Goal: Information Seeking & Learning: Learn about a topic

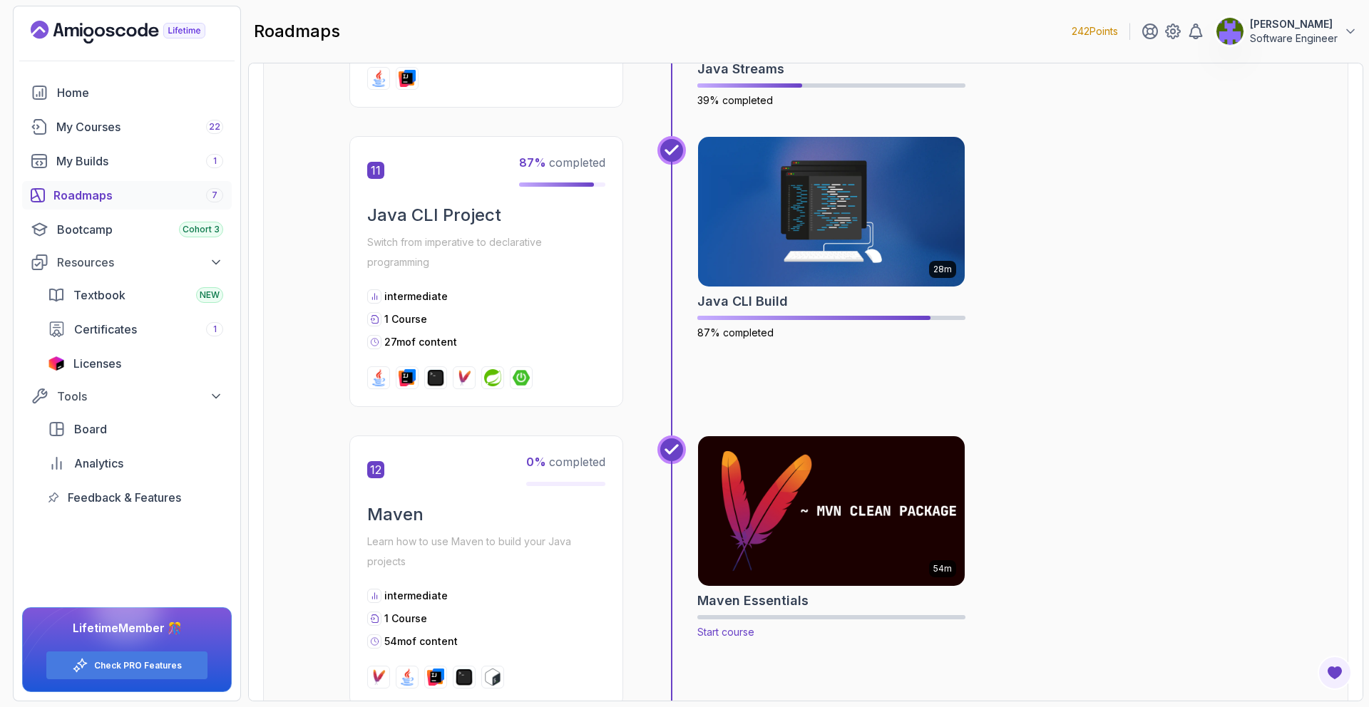
scroll to position [3505, 0]
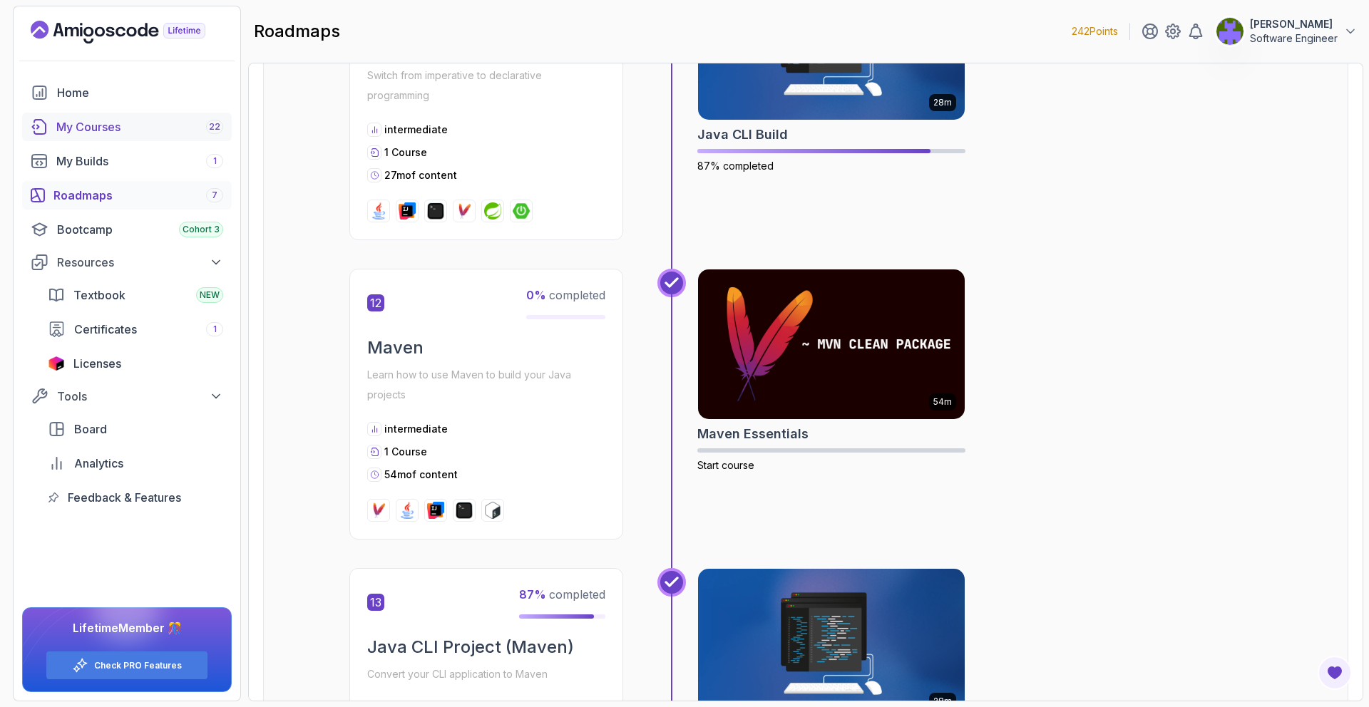
click at [172, 123] on div "My Courses 22" at bounding box center [139, 126] width 167 height 17
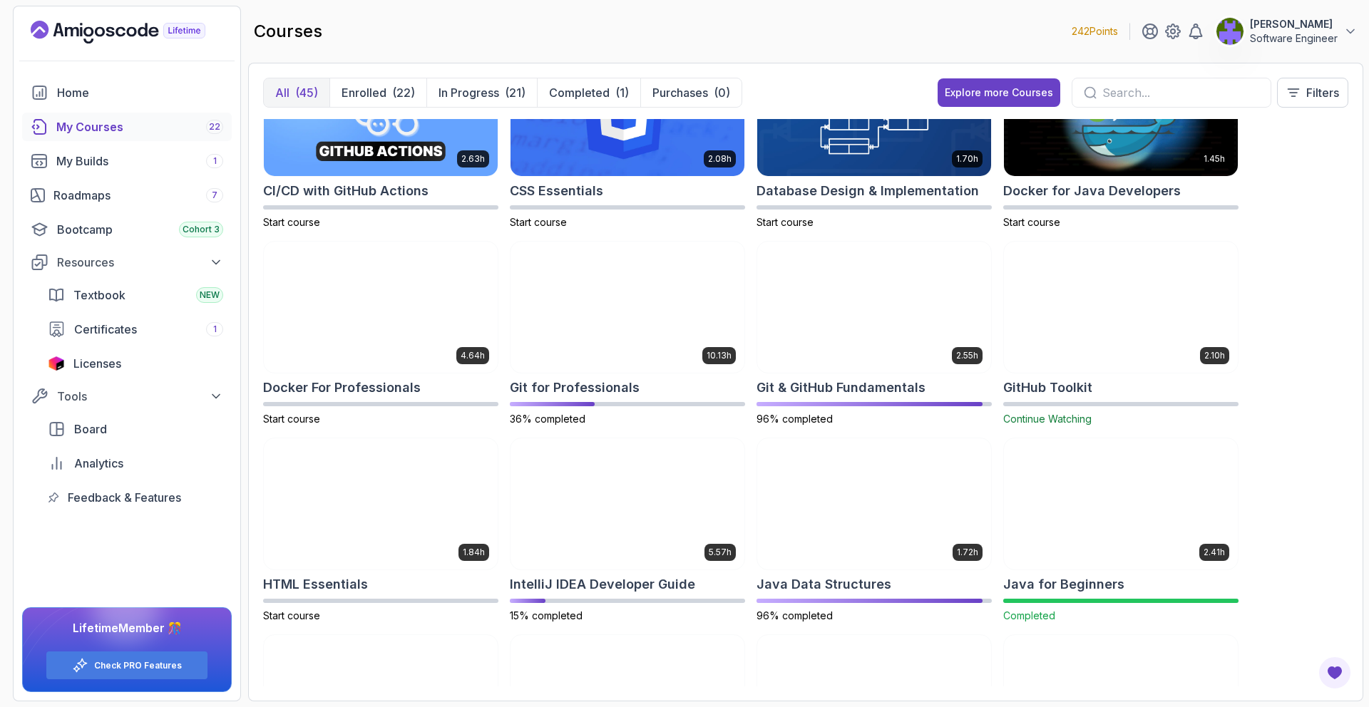
scroll to position [282, 0]
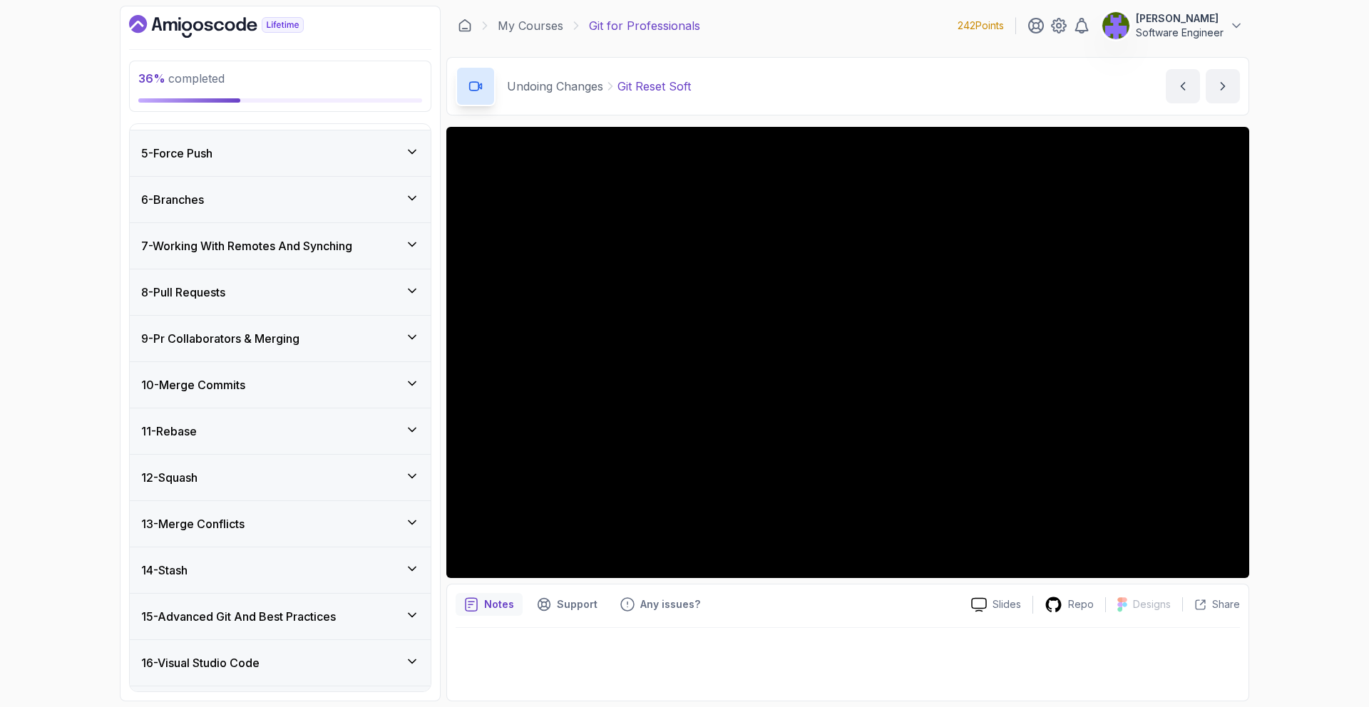
scroll to position [846, 0]
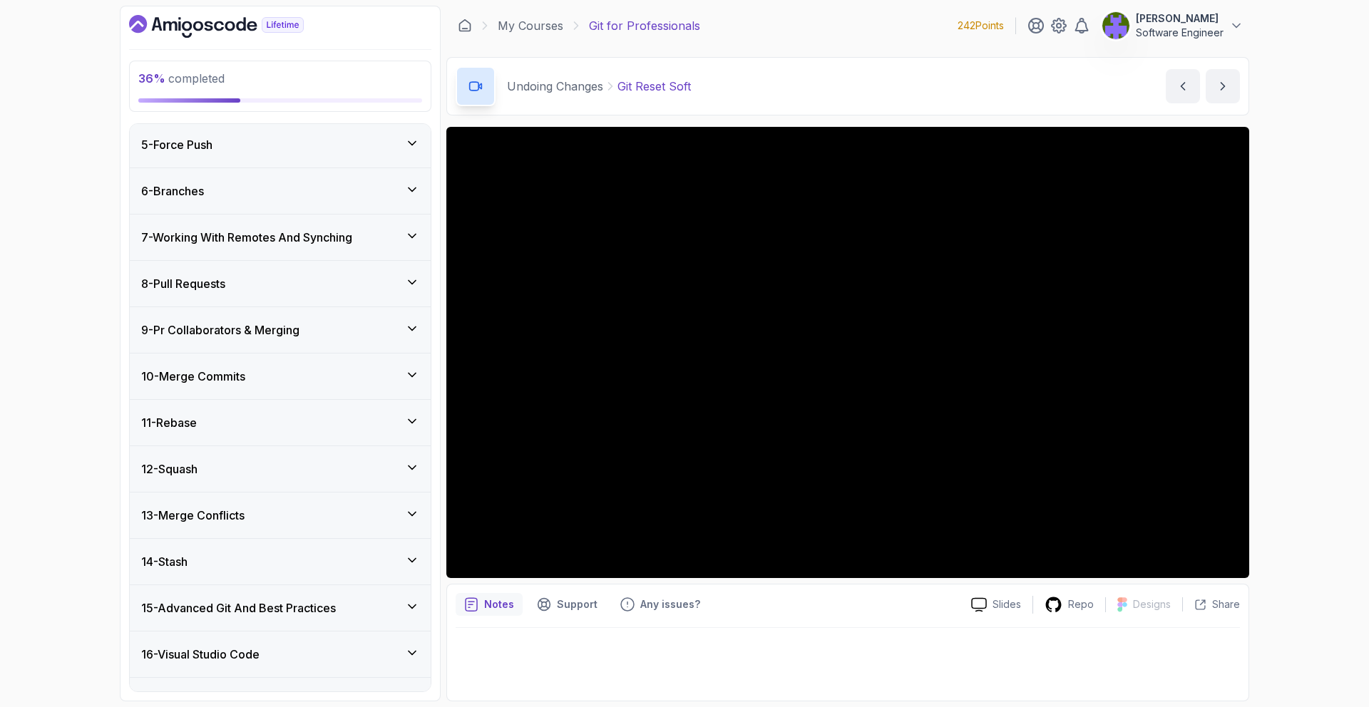
click at [383, 141] on div "5 - Force Push" at bounding box center [280, 144] width 278 height 17
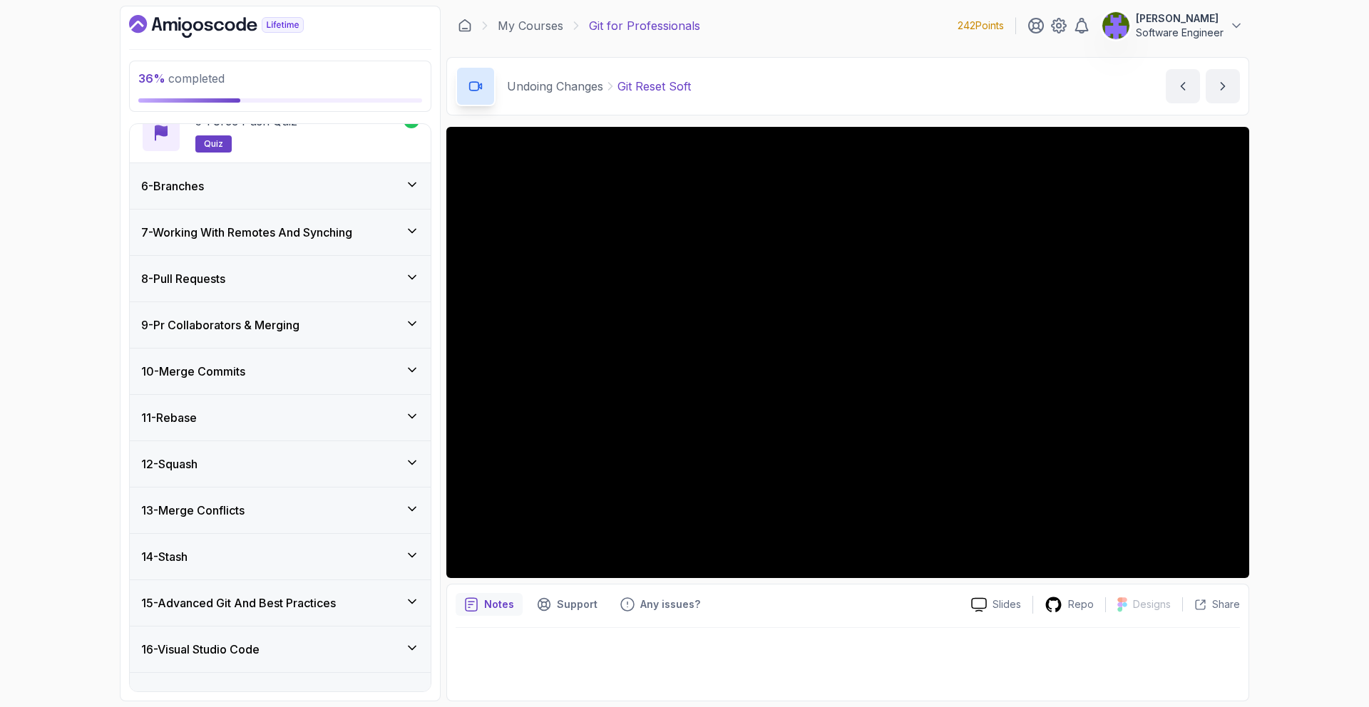
click at [413, 176] on div "6 - Branches" at bounding box center [280, 186] width 301 height 46
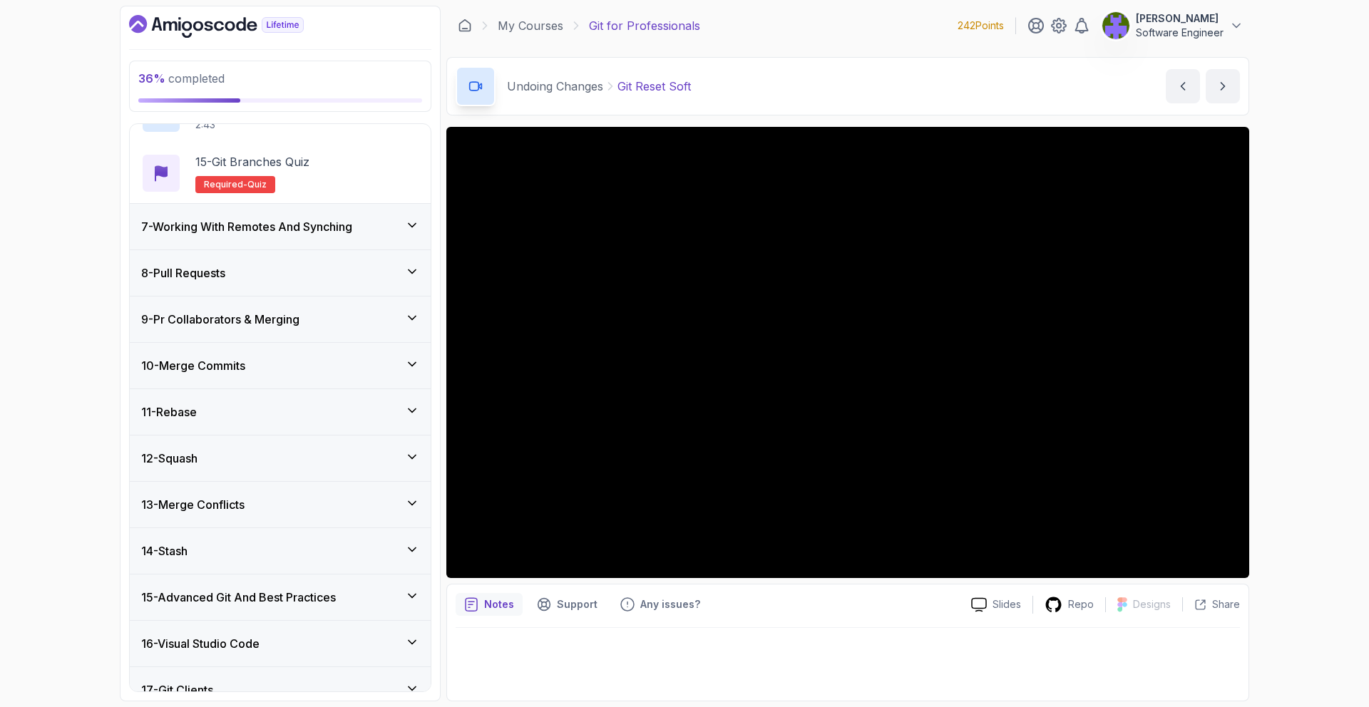
click at [399, 229] on div "7 - Working With Remotes And Synching" at bounding box center [280, 226] width 278 height 17
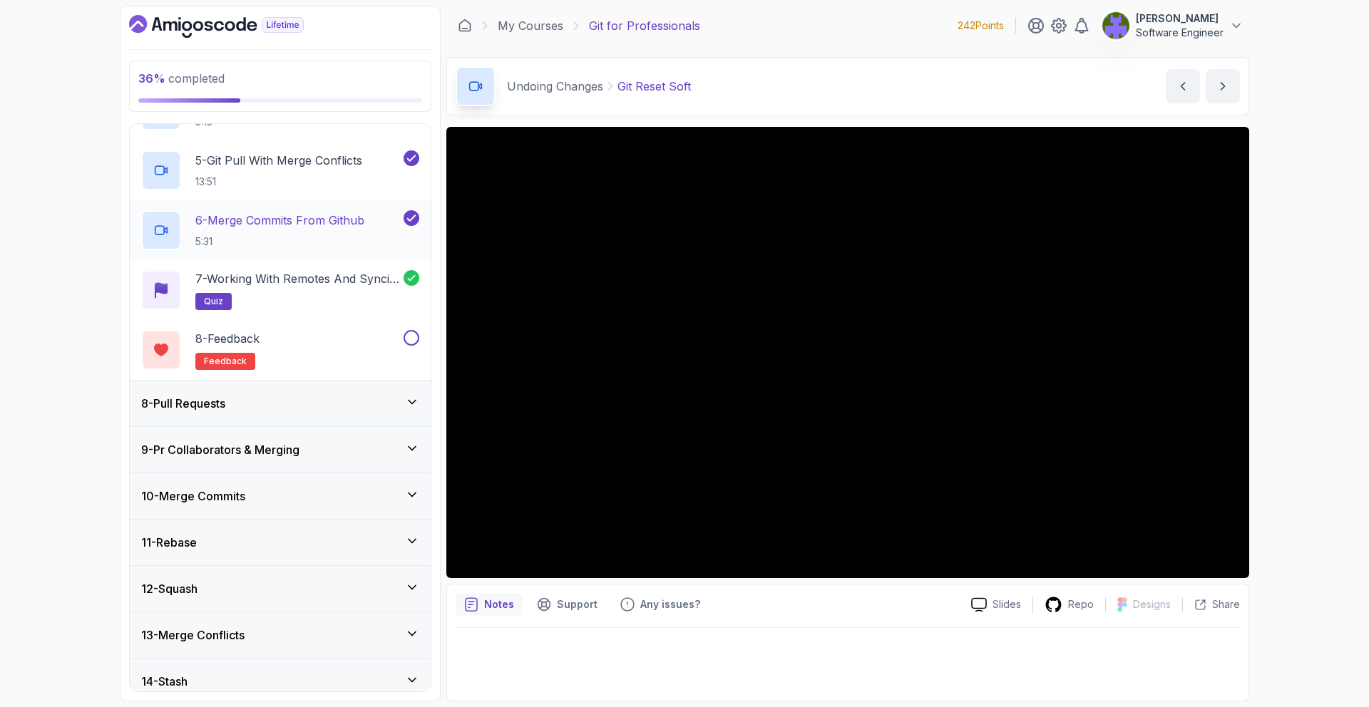
scroll to position [557, 0]
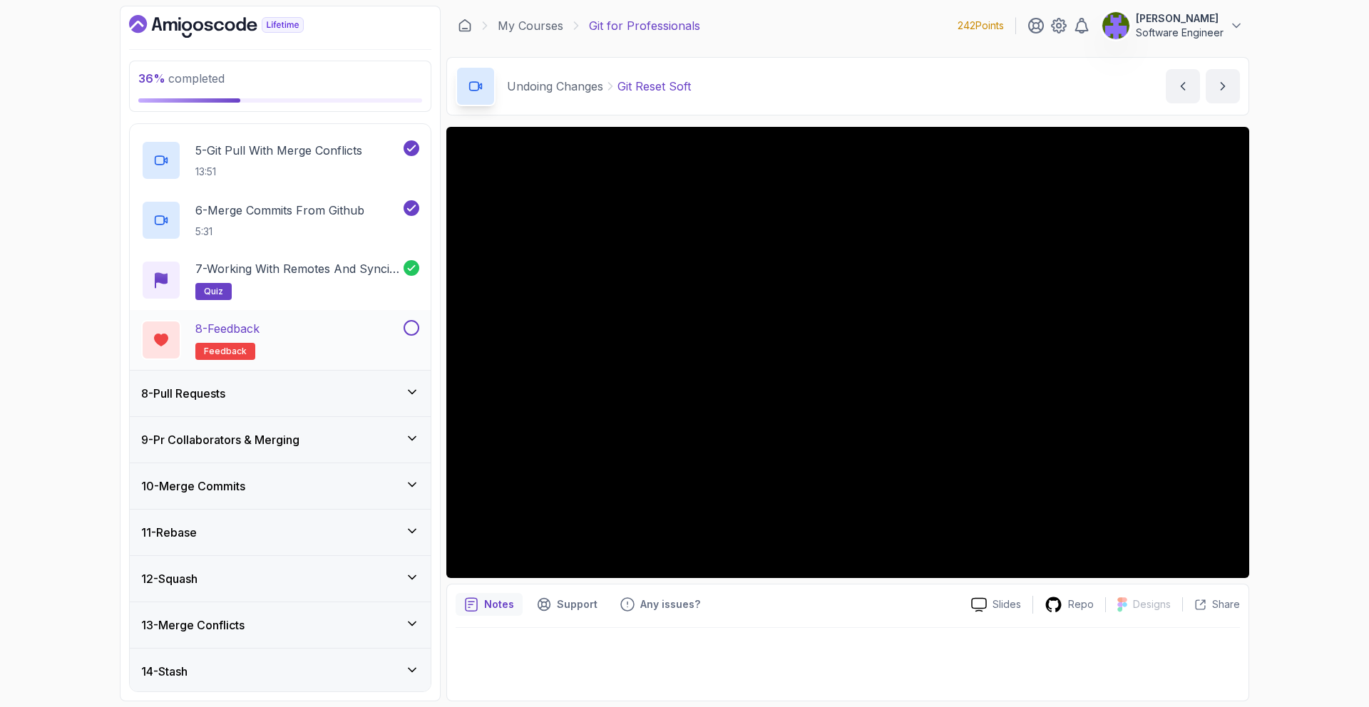
click at [419, 324] on div "8 - Feedback feedback" at bounding box center [280, 340] width 301 height 60
click at [414, 329] on button at bounding box center [411, 328] width 16 height 16
click at [384, 383] on div "8 - Pull Requests" at bounding box center [280, 394] width 301 height 46
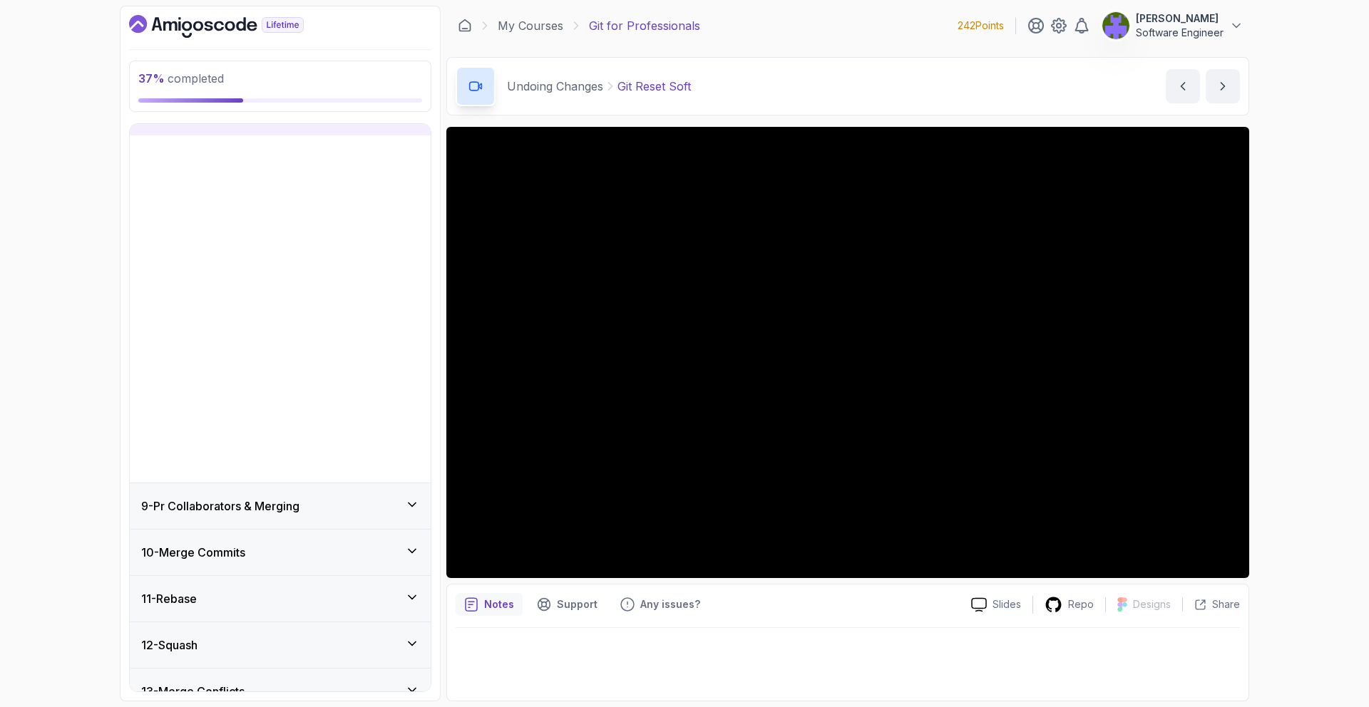
scroll to position [359, 0]
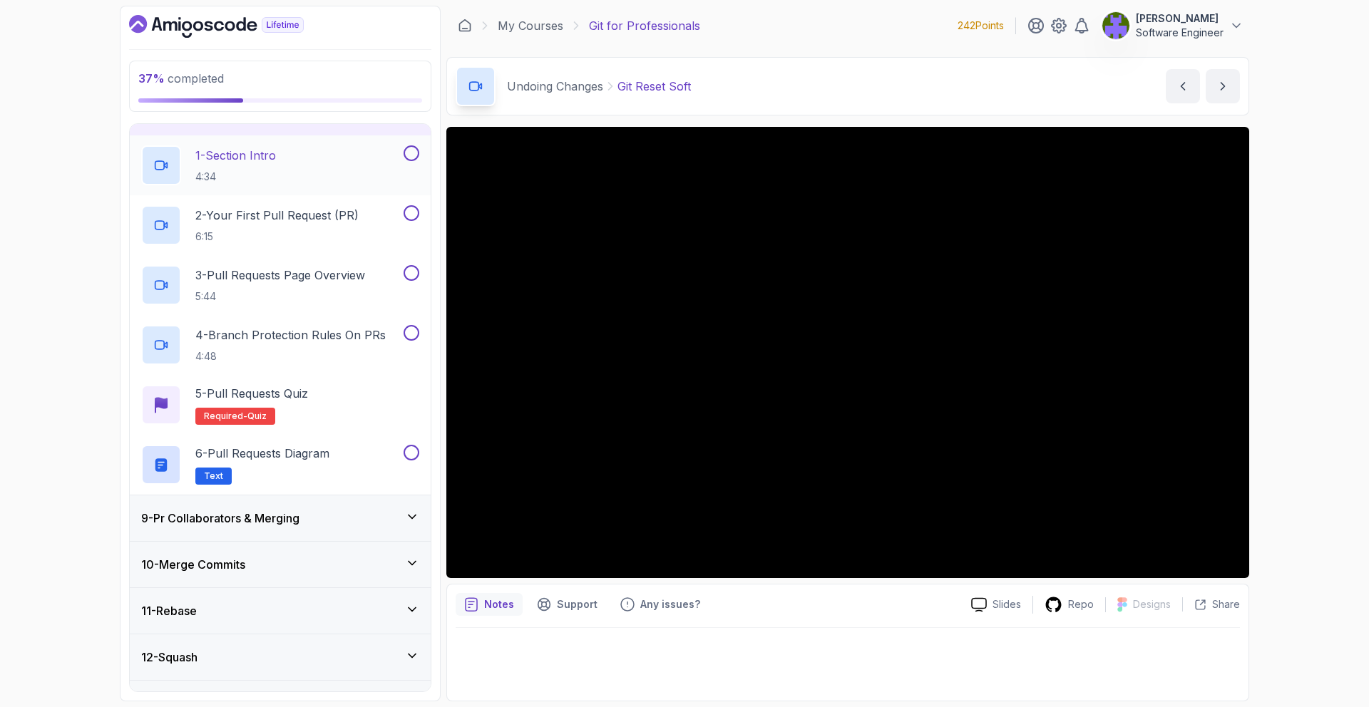
click at [373, 161] on div "1 - Section Intro 4:34" at bounding box center [270, 165] width 259 height 40
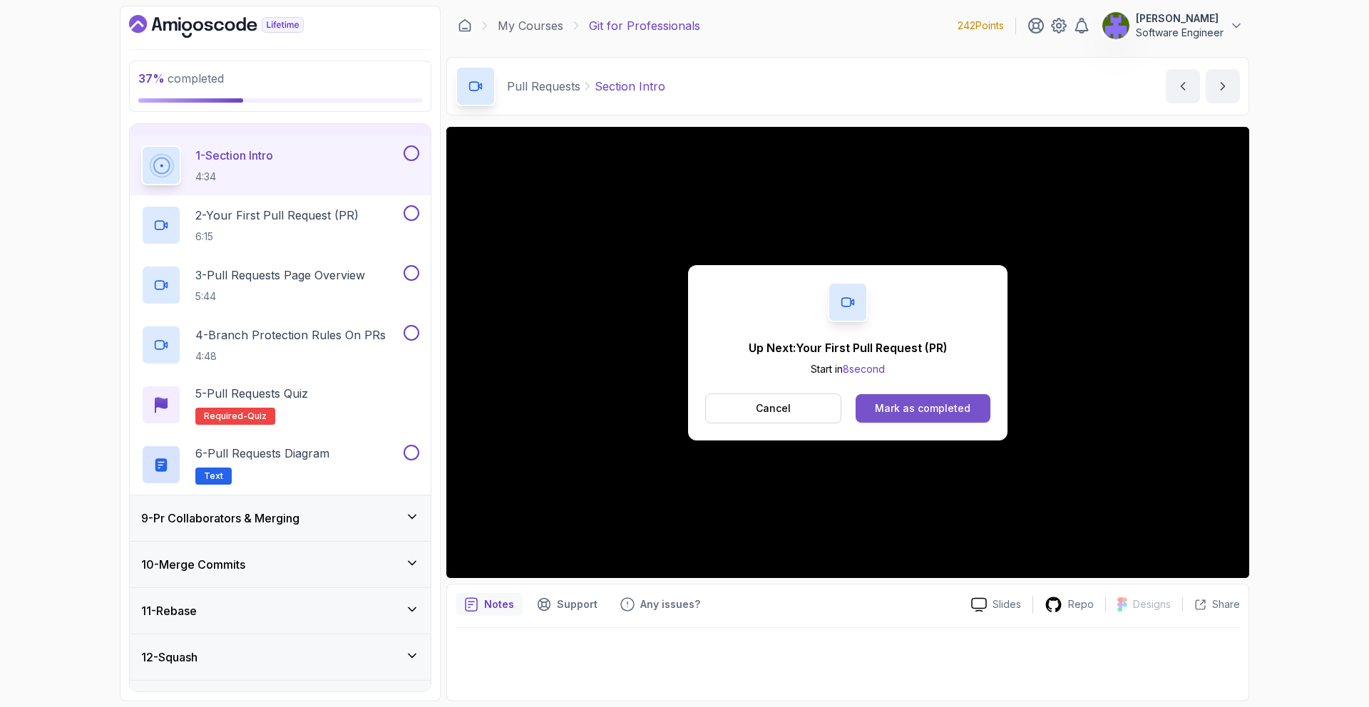
click at [916, 418] on button "Mark as completed" at bounding box center [922, 408] width 135 height 29
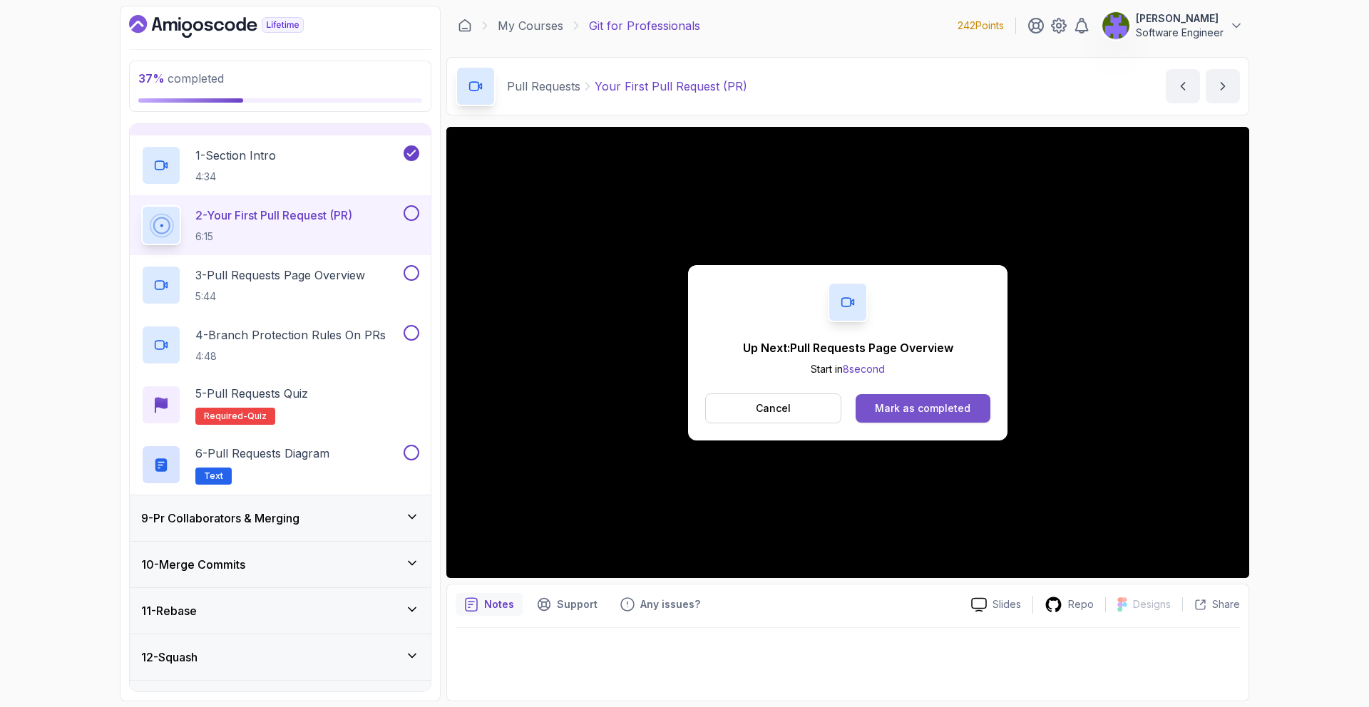
click at [946, 416] on button "Mark as completed" at bounding box center [922, 408] width 135 height 29
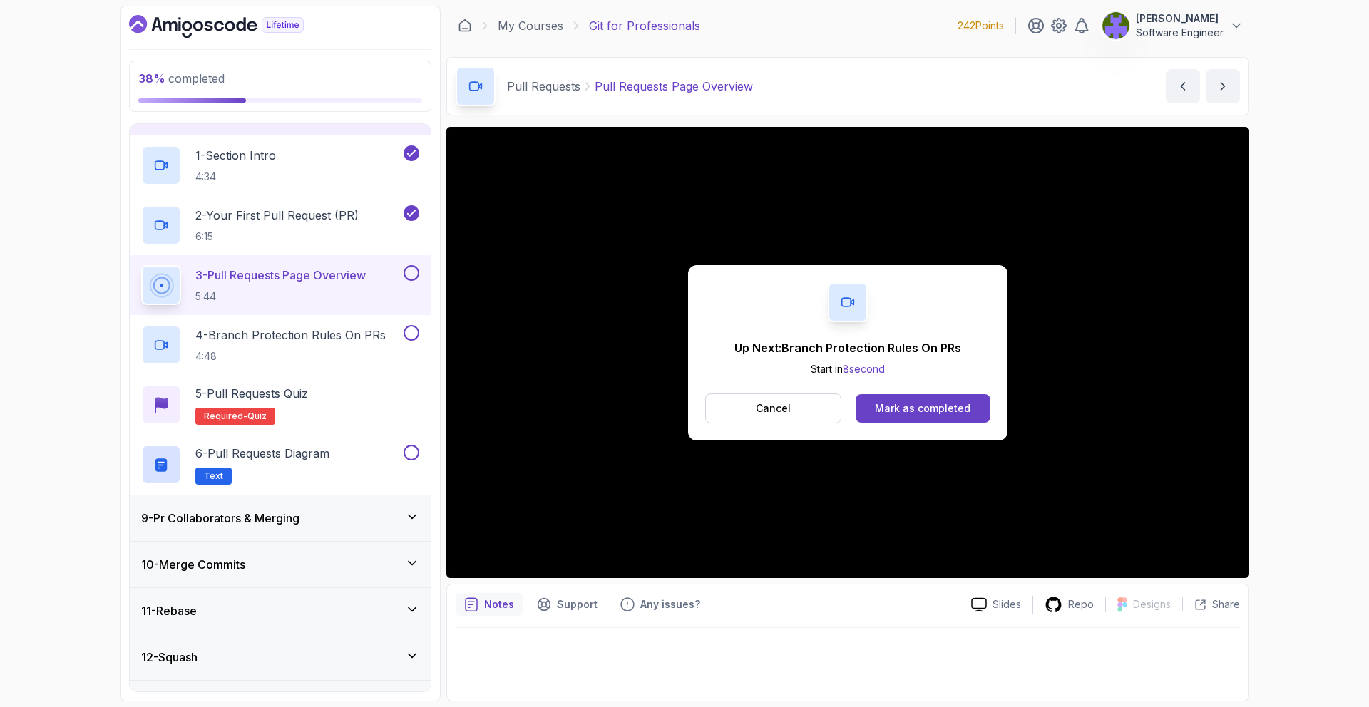
click at [944, 418] on button "Mark as completed" at bounding box center [922, 408] width 135 height 29
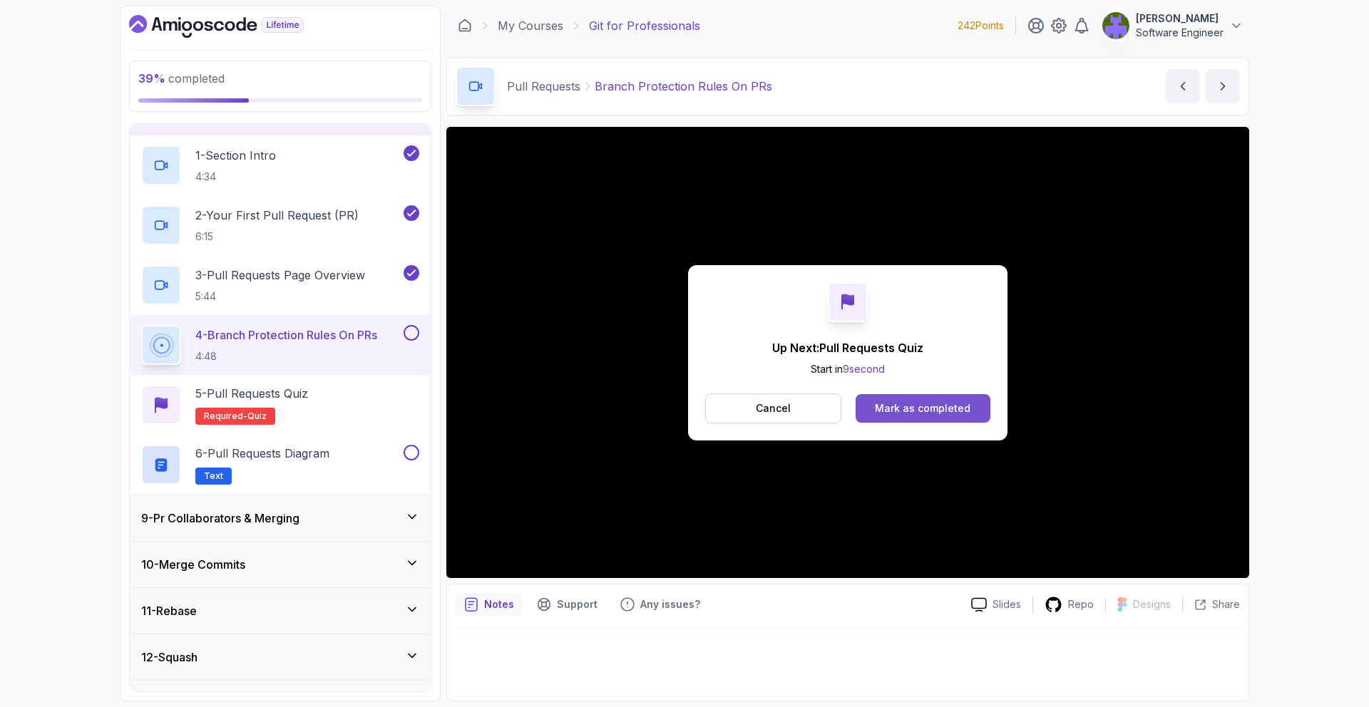
click at [944, 419] on button "Mark as completed" at bounding box center [922, 408] width 135 height 29
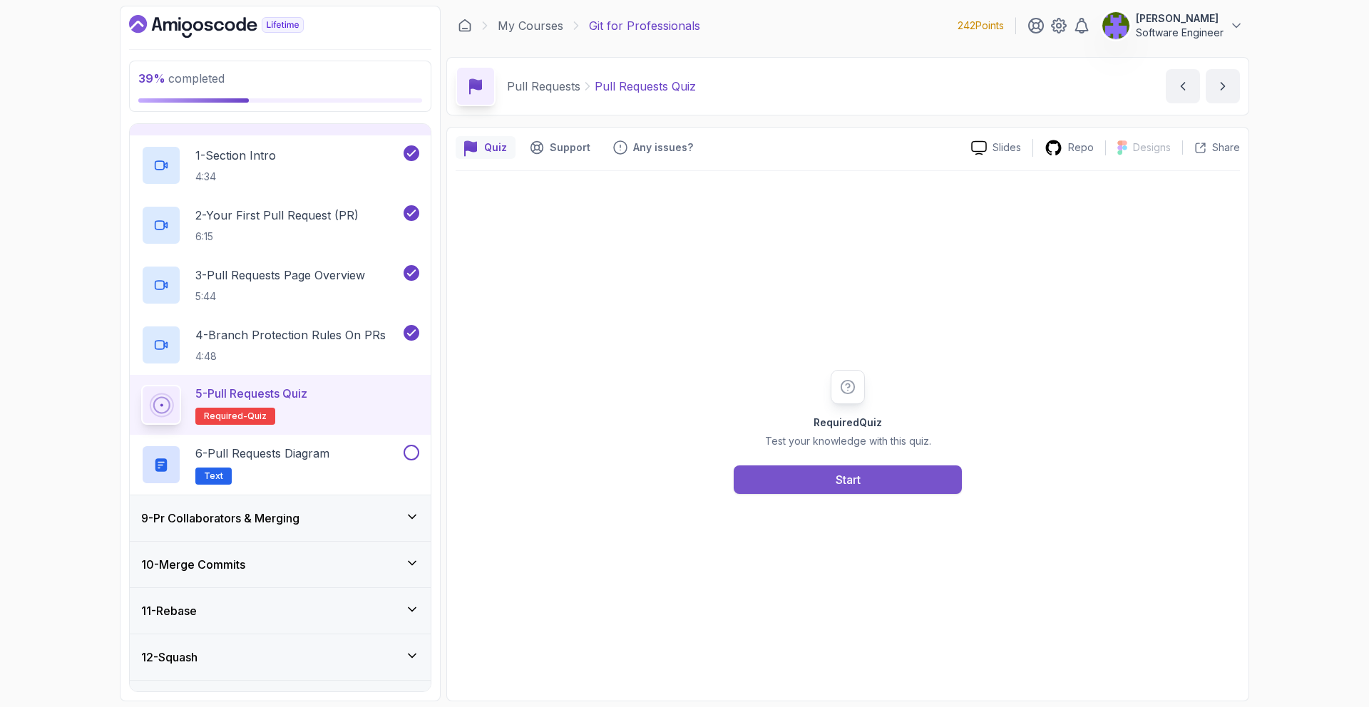
click at [793, 493] on button "Start" at bounding box center [847, 479] width 228 height 29
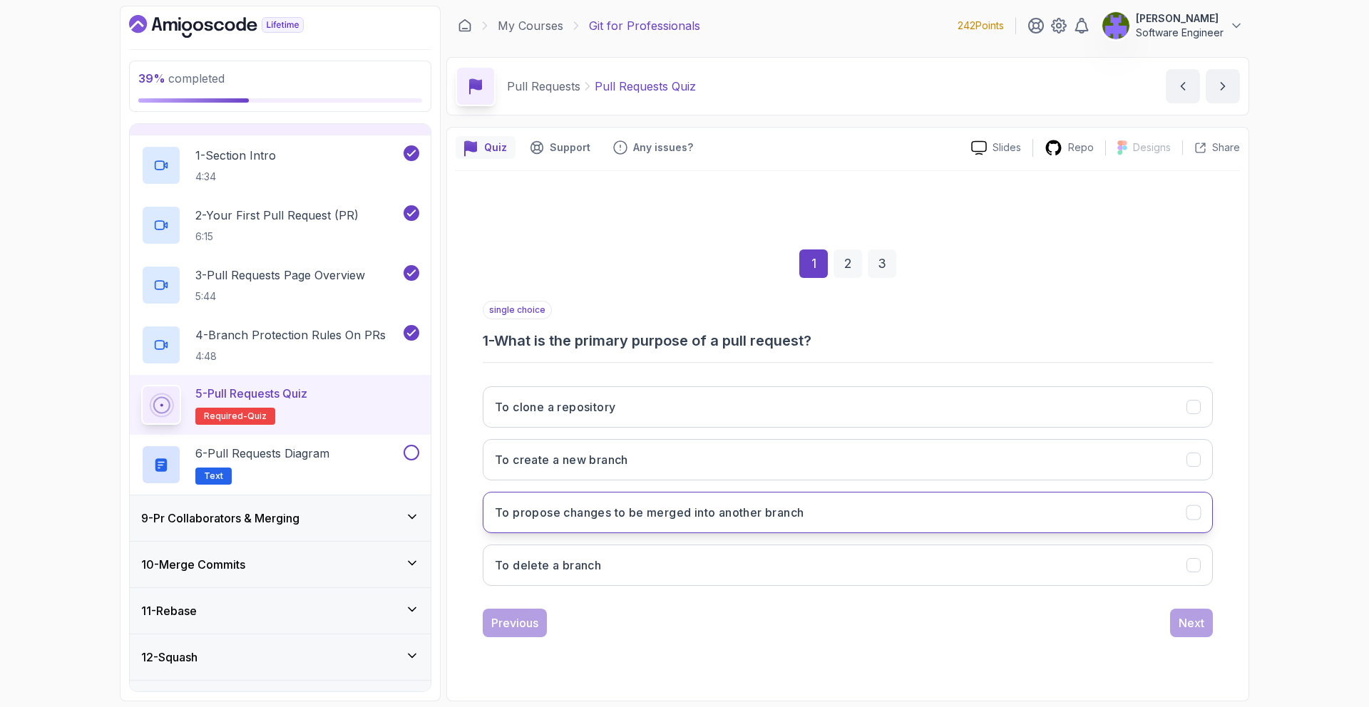
click at [778, 504] on h3 "To propose changes to be merged into another branch" at bounding box center [649, 512] width 309 height 17
click at [1197, 622] on div "Next" at bounding box center [1191, 622] width 26 height 17
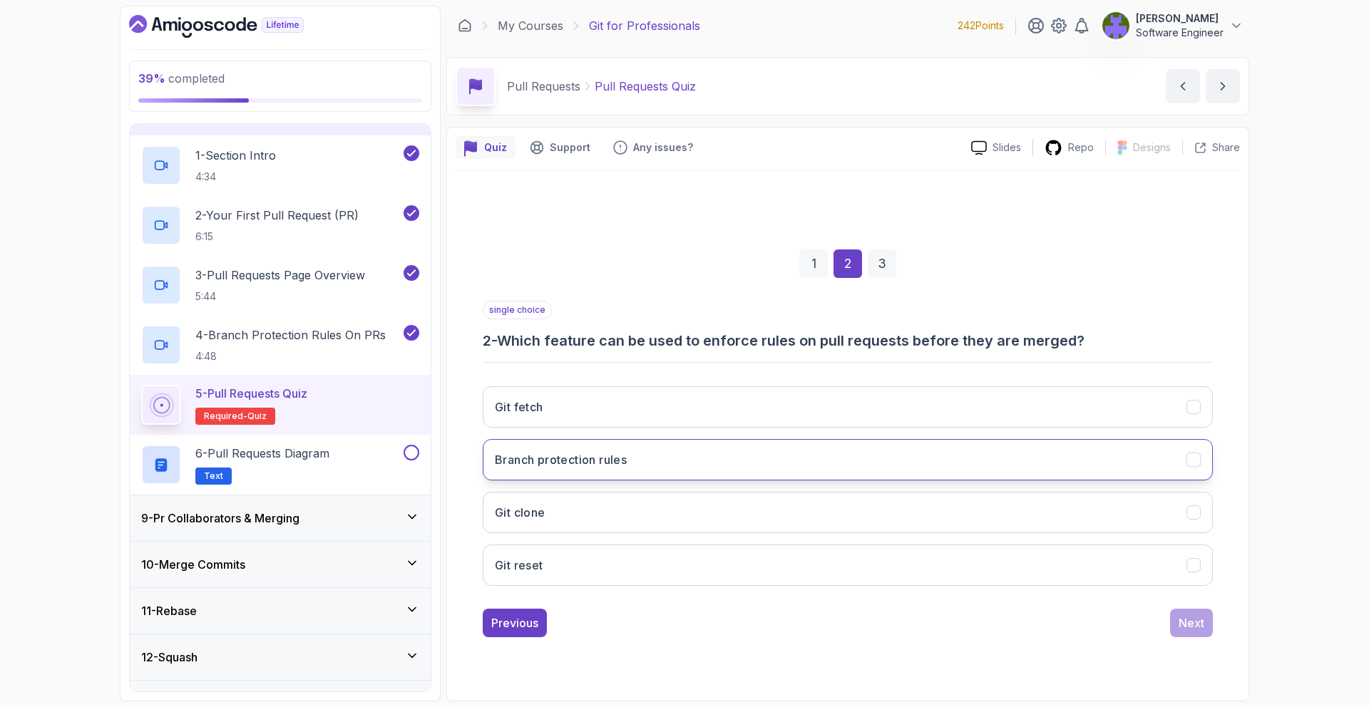
click at [758, 465] on button "Branch protection rules" at bounding box center [848, 459] width 730 height 41
click at [1166, 614] on div "Previous Next" at bounding box center [848, 623] width 730 height 29
click at [1185, 622] on div "Next" at bounding box center [1191, 622] width 26 height 17
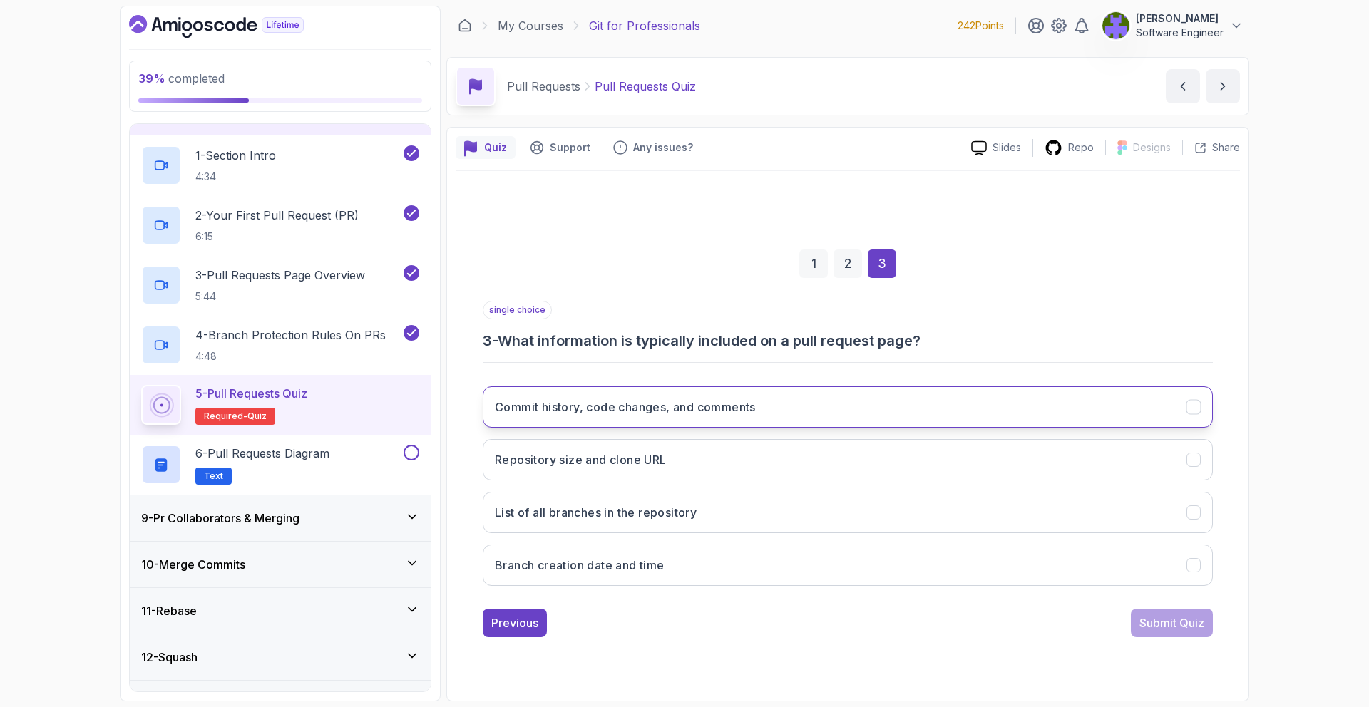
click at [785, 418] on button "Commit history, code changes, and comments" at bounding box center [848, 406] width 730 height 41
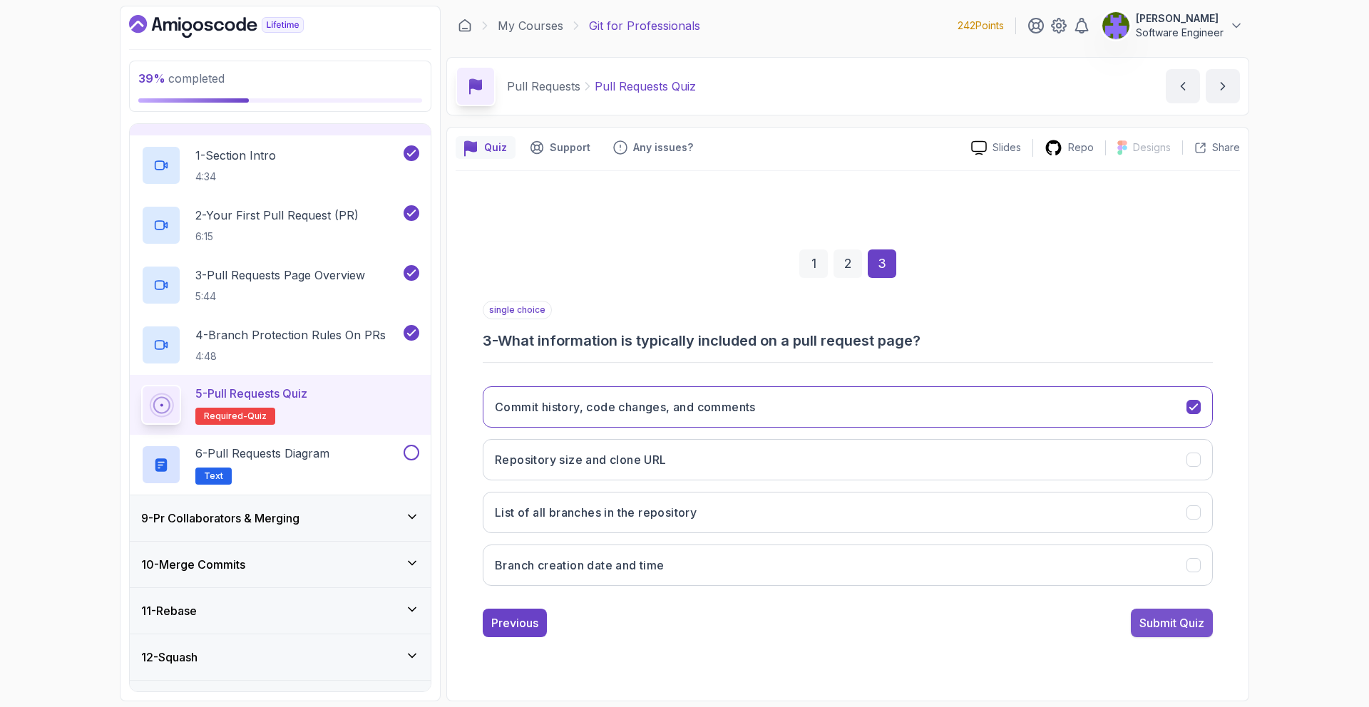
click at [1168, 619] on div "Submit Quiz" at bounding box center [1171, 622] width 65 height 17
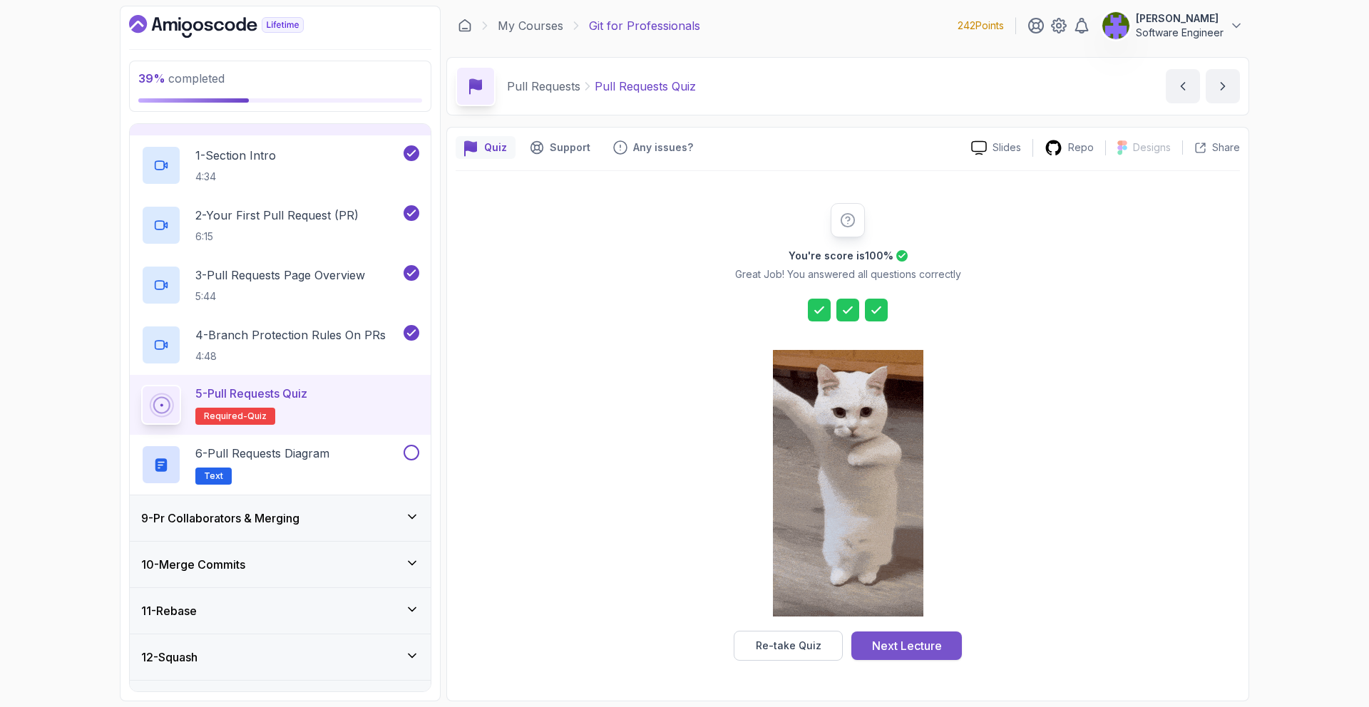
click at [905, 639] on div "Next Lecture" at bounding box center [907, 645] width 70 height 17
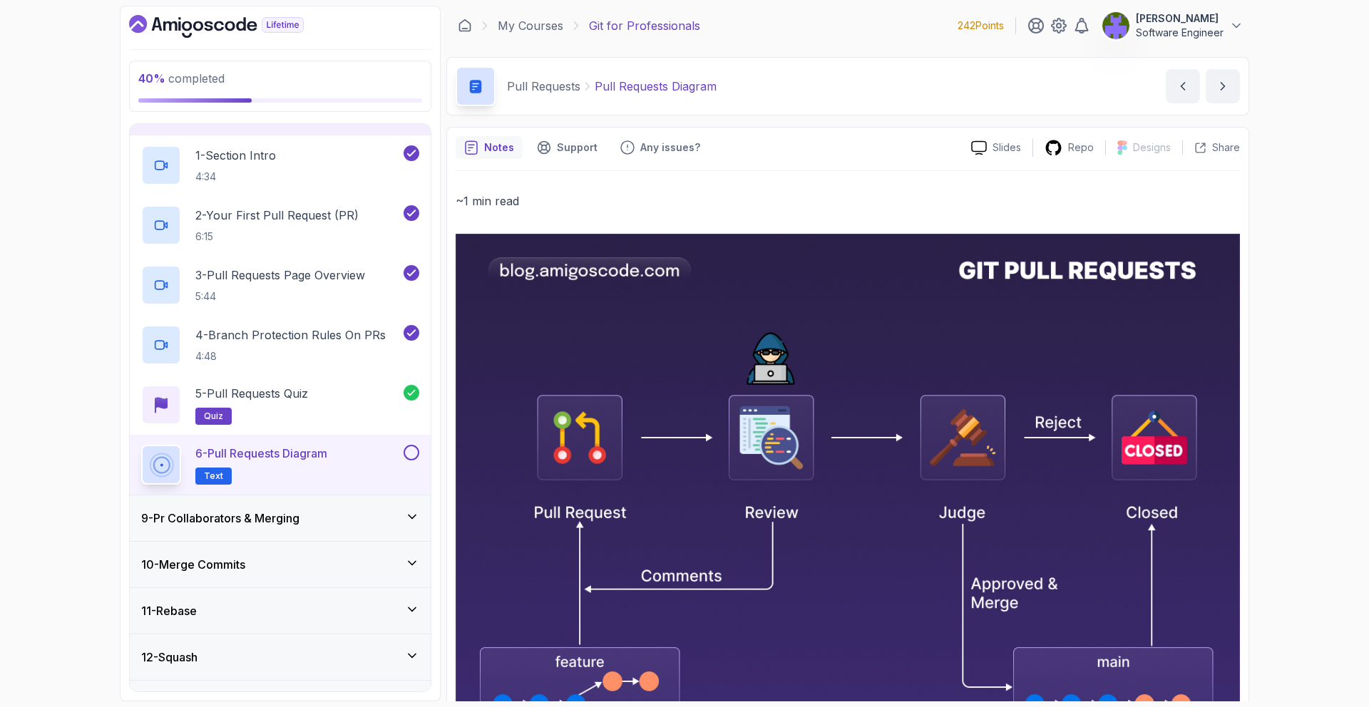
scroll to position [257, 0]
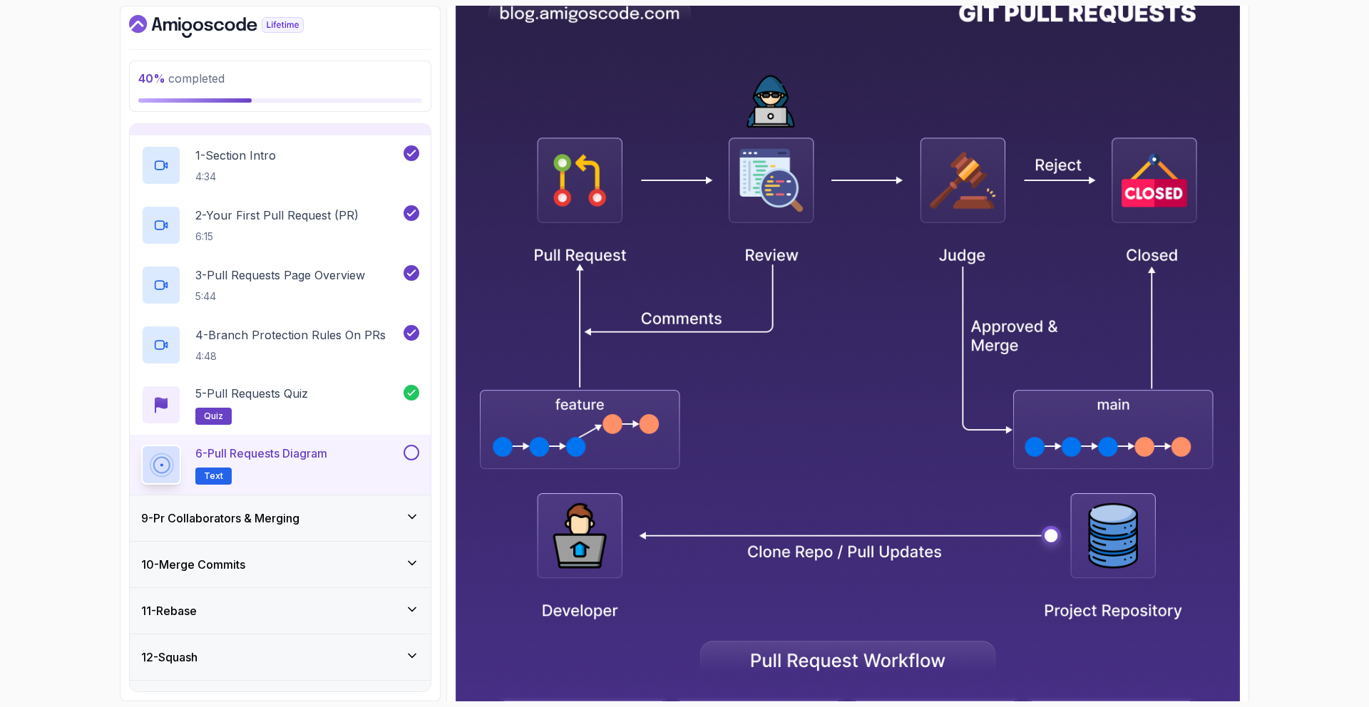
click at [400, 456] on div "6 - Pull Requests Diagram Text" at bounding box center [270, 465] width 259 height 40
click at [421, 449] on div "6 - Pull Requests Diagram Text" at bounding box center [280, 465] width 301 height 60
click at [407, 454] on button at bounding box center [411, 453] width 16 height 16
click at [377, 505] on div "9 - Pr Collaborators & Merging" at bounding box center [280, 518] width 301 height 46
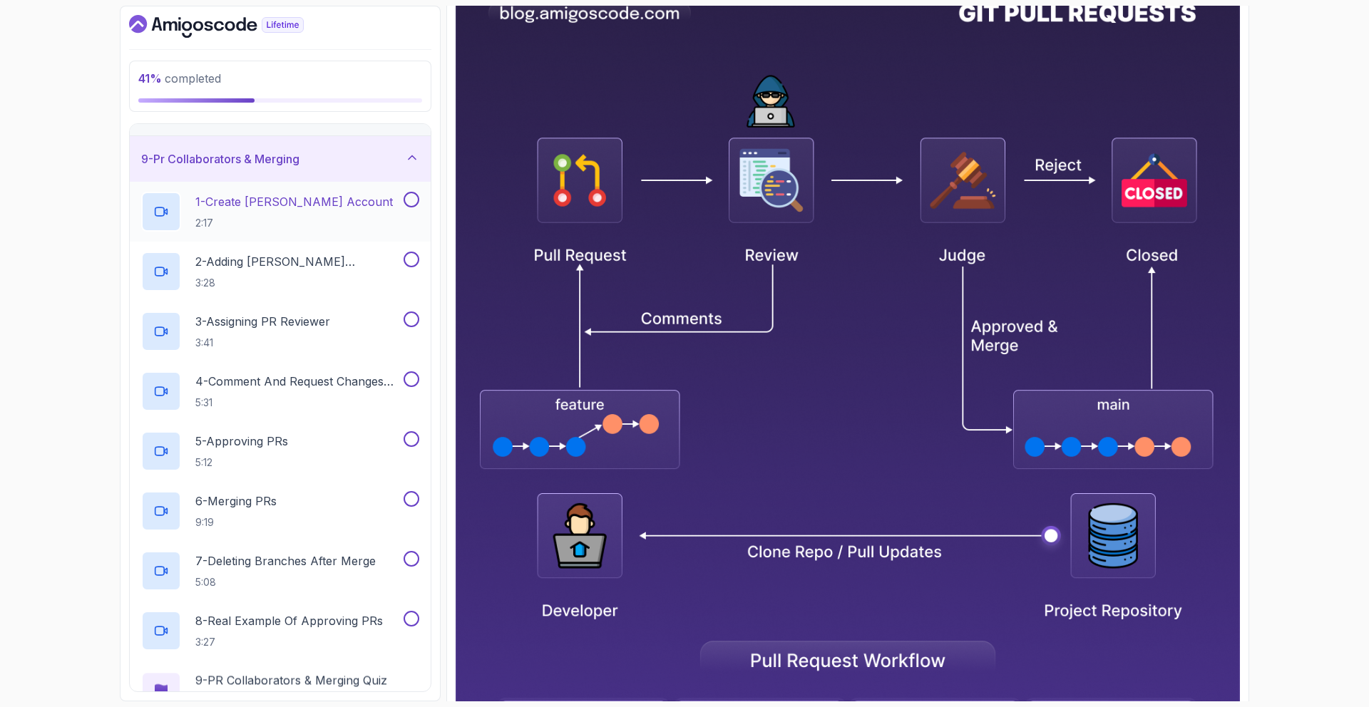
click at [348, 235] on div "1 - Create Jamila Github Account 2:17" at bounding box center [280, 212] width 301 height 60
click at [358, 214] on h2 "1 - Create Jamila Github Account 2:17" at bounding box center [293, 211] width 197 height 37
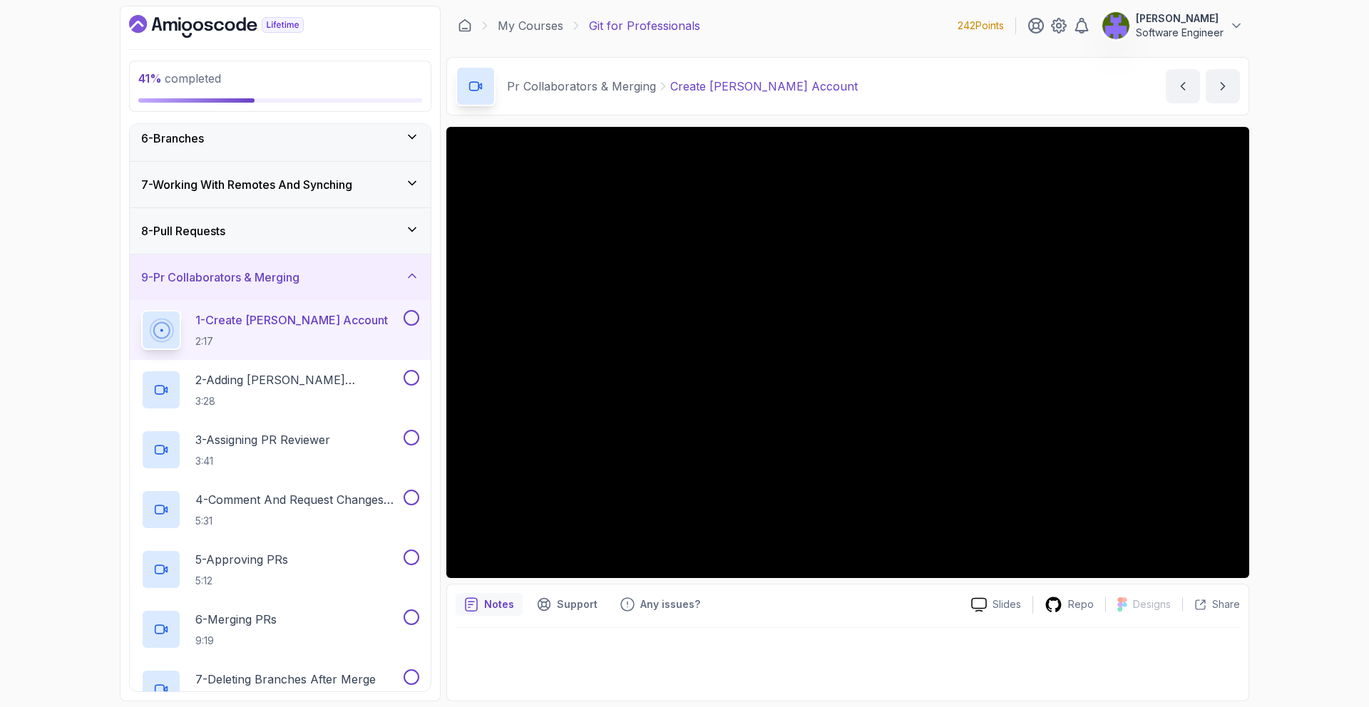
scroll to position [220, 0]
